Goal: Entertainment & Leisure: Consume media (video, audio)

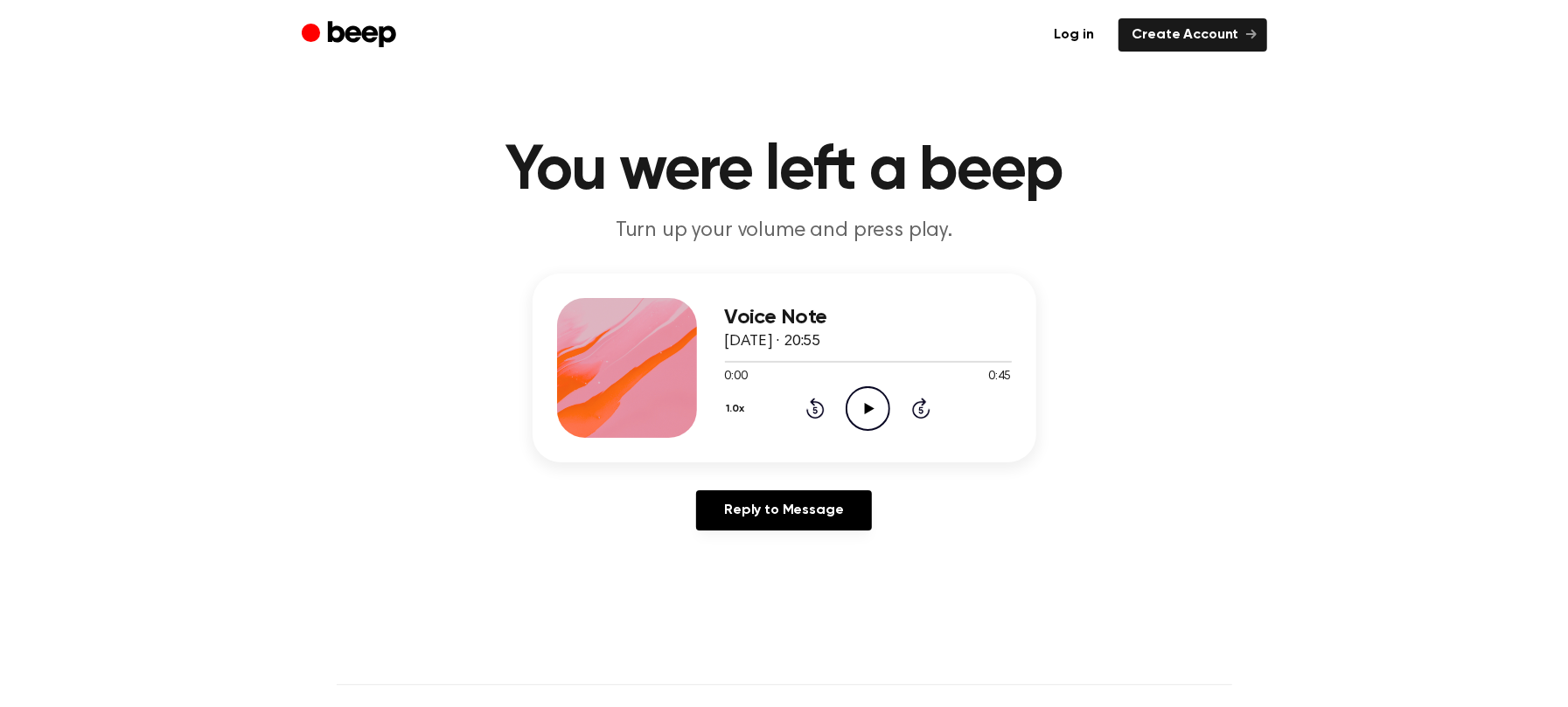
drag, startPoint x: 4536, startPoint y: 10, endPoint x: 851, endPoint y: 306, distance: 3696.9
click at [865, 403] on icon at bounding box center [869, 408] width 9 height 11
click at [846, 386] on icon "Play Audio" at bounding box center [867, 408] width 44 height 44
click at [865, 403] on icon at bounding box center [869, 408] width 9 height 11
click at [846, 386] on icon "Play Audio" at bounding box center [867, 408] width 44 height 44
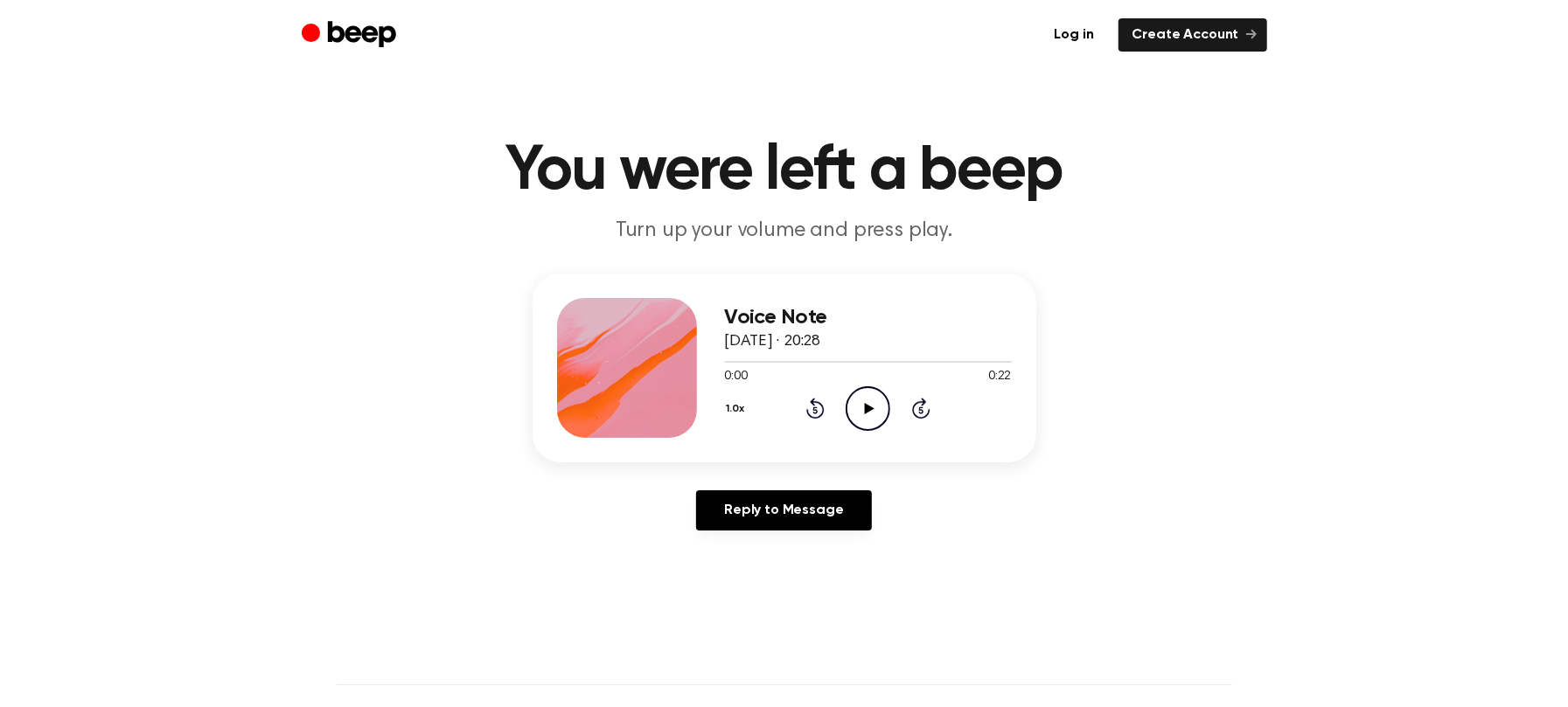
click at [865, 403] on icon at bounding box center [869, 408] width 9 height 11
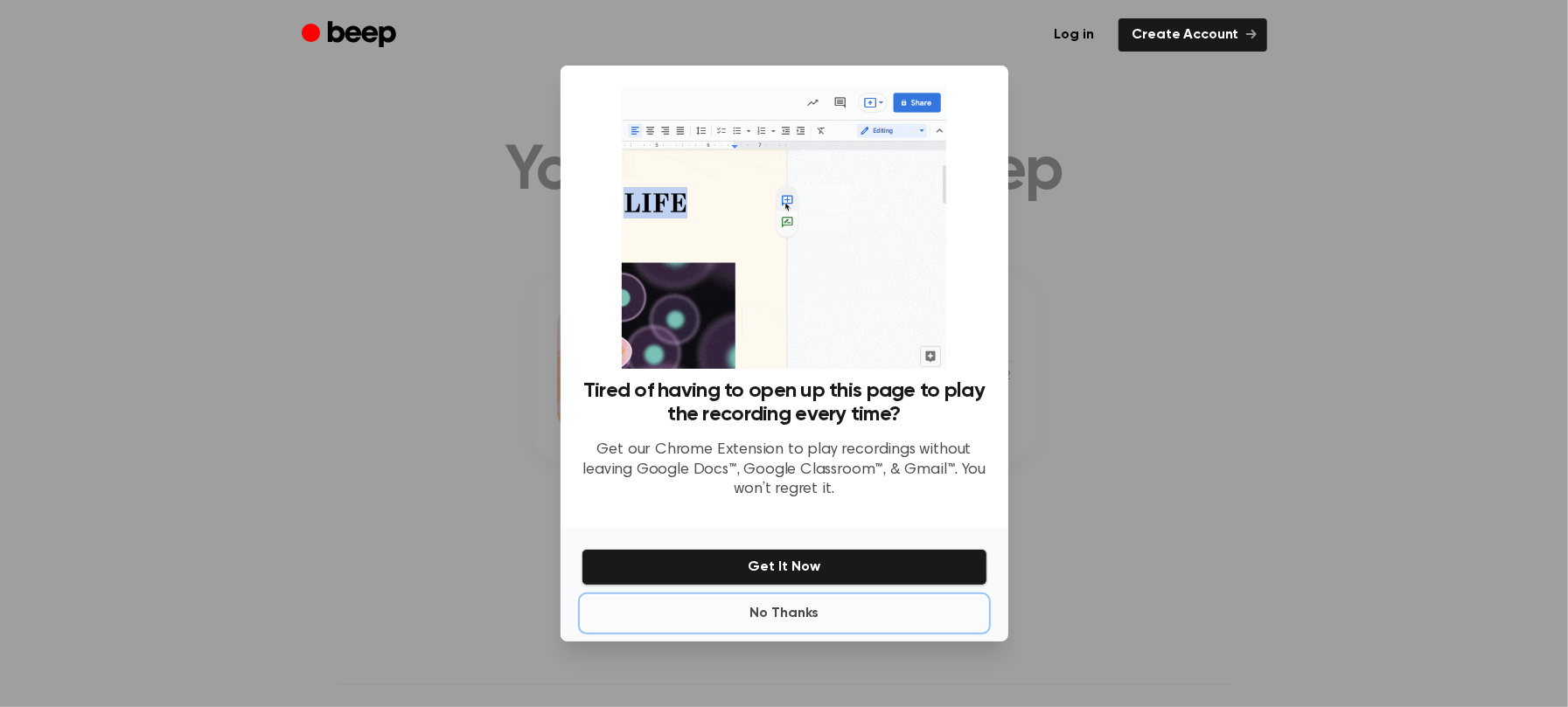
click at [785, 596] on button "No Thanks" at bounding box center [784, 613] width 405 height 35
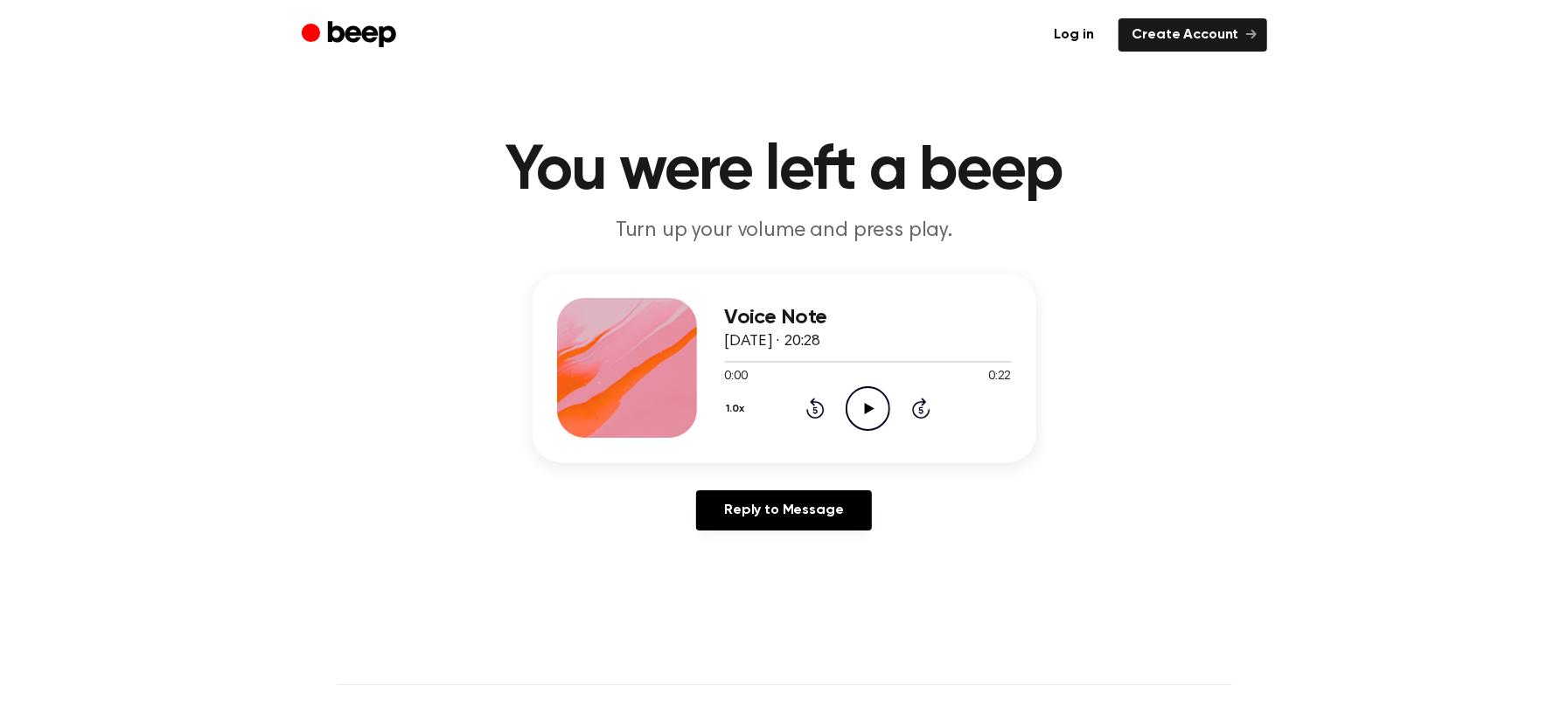
click at [846, 386] on icon "Play Audio" at bounding box center [867, 408] width 44 height 44
